Goal: Navigation & Orientation: Understand site structure

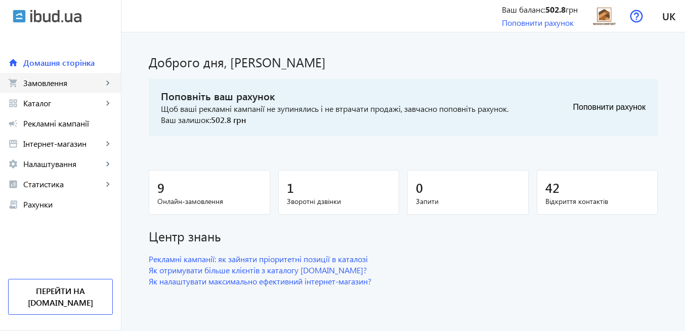
click at [46, 84] on span "Замовлення" at bounding box center [62, 83] width 79 height 10
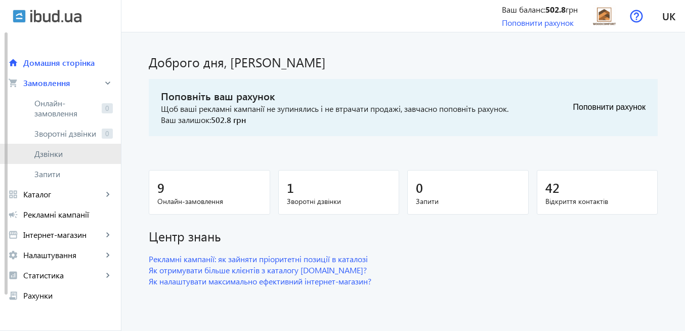
click at [57, 153] on span "Дзвінки" at bounding box center [73, 154] width 78 height 10
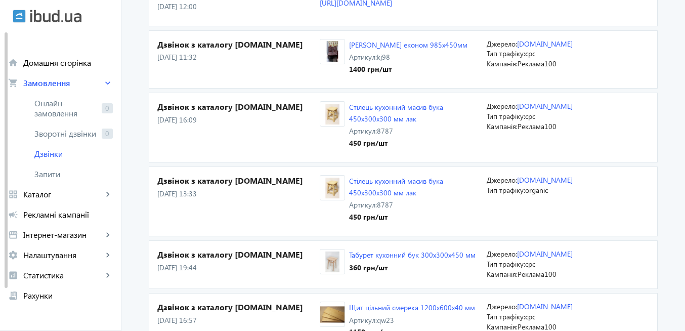
scroll to position [425, 0]
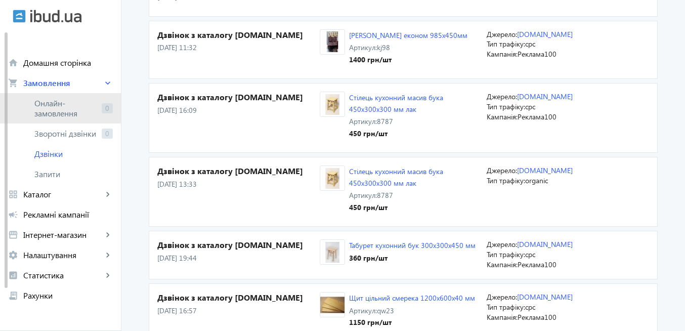
click at [69, 110] on span "Онлайн-замовлення" at bounding box center [65, 108] width 63 height 20
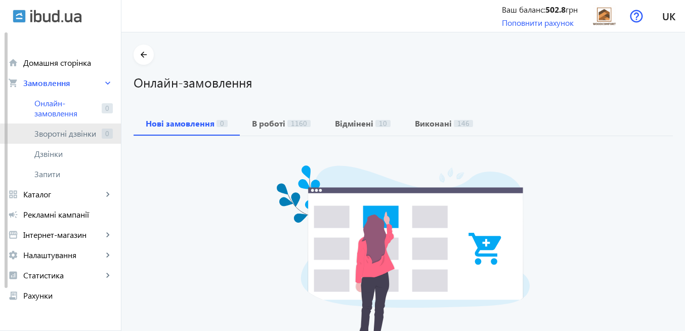
click at [76, 134] on span "Зворотні дзвінки" at bounding box center [65, 134] width 63 height 10
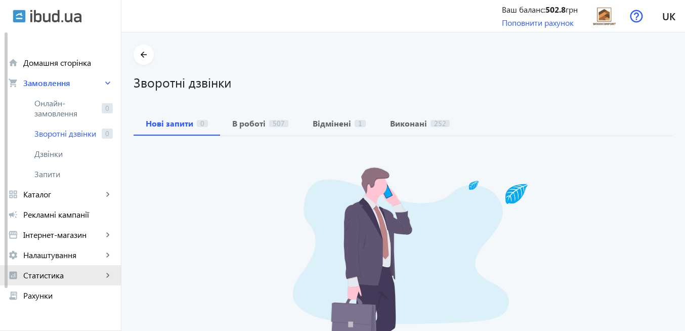
click at [56, 274] on span "Статистика" at bounding box center [62, 275] width 79 height 10
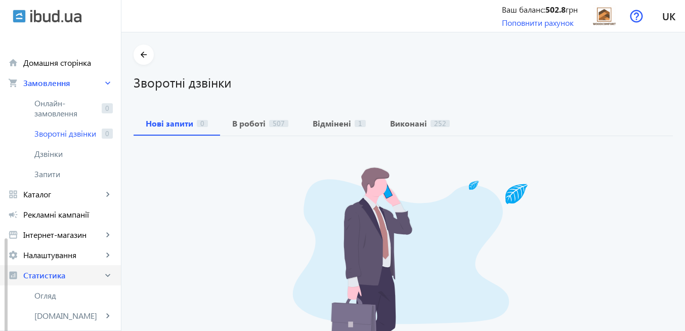
scroll to position [121, 0]
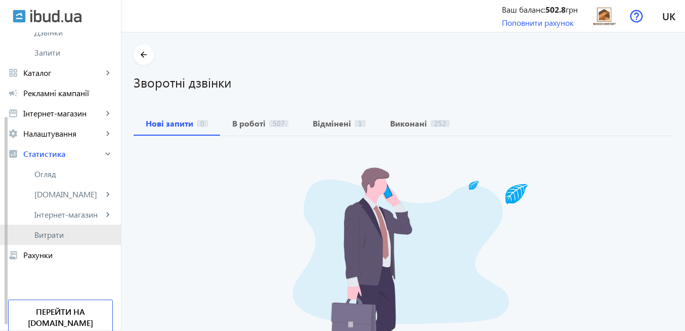
click at [57, 235] on span "Витрати" at bounding box center [73, 235] width 78 height 10
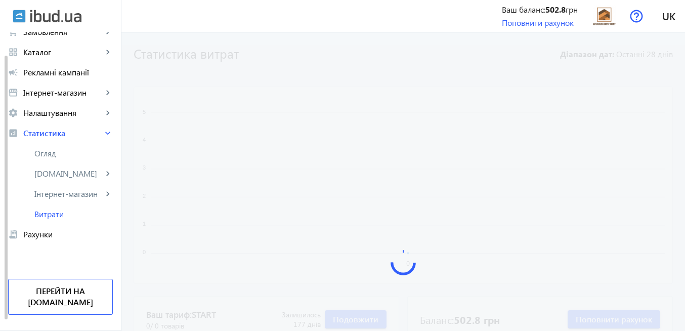
scroll to position [39, 0]
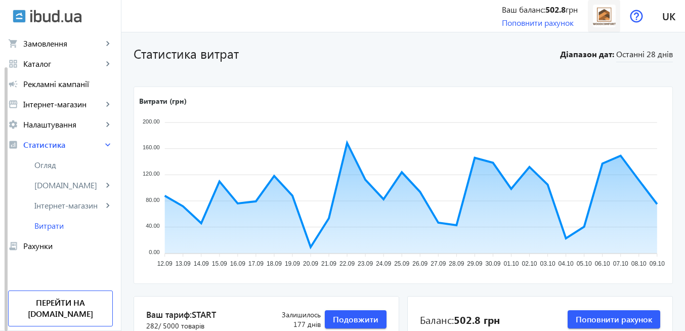
click at [602, 19] on img at bounding box center [604, 16] width 23 height 23
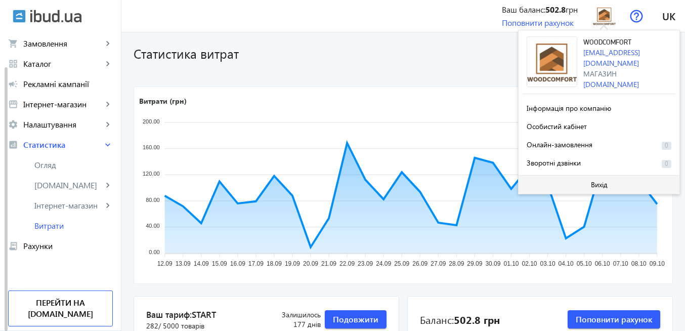
click at [602, 188] on span "Вихід" at bounding box center [599, 185] width 17 height 8
